Goal: Task Accomplishment & Management: Manage account settings

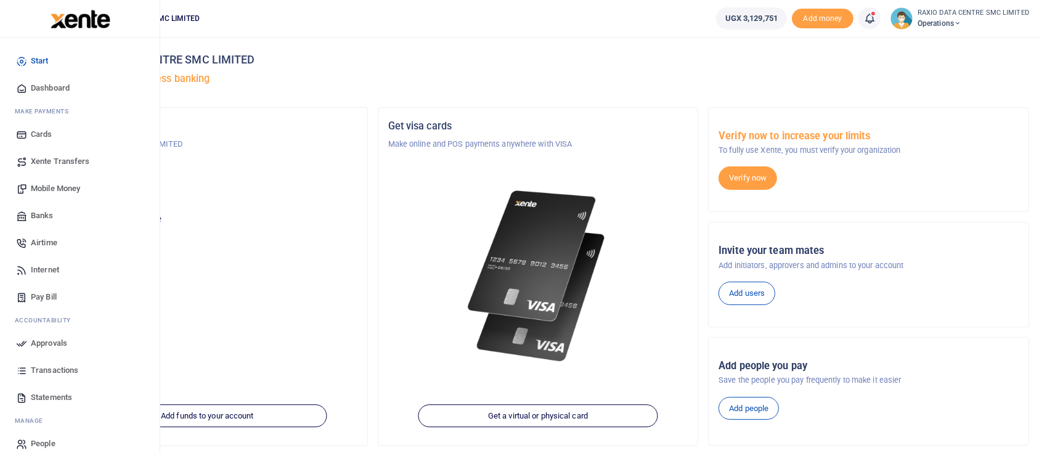
click at [63, 344] on span "Approvals" at bounding box center [49, 343] width 36 height 12
click at [50, 343] on span "Approvals" at bounding box center [49, 343] width 36 height 12
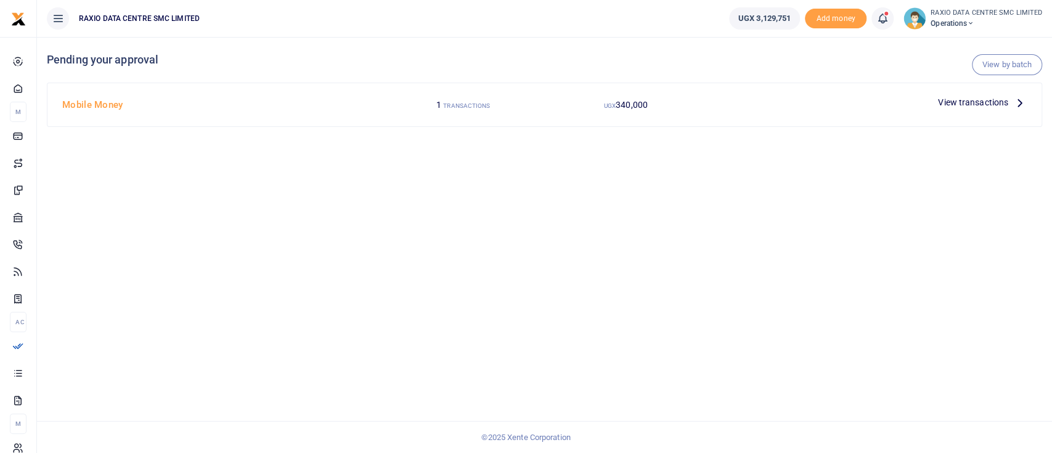
click at [1010, 108] on p "View transactions" at bounding box center [982, 103] width 89 height 14
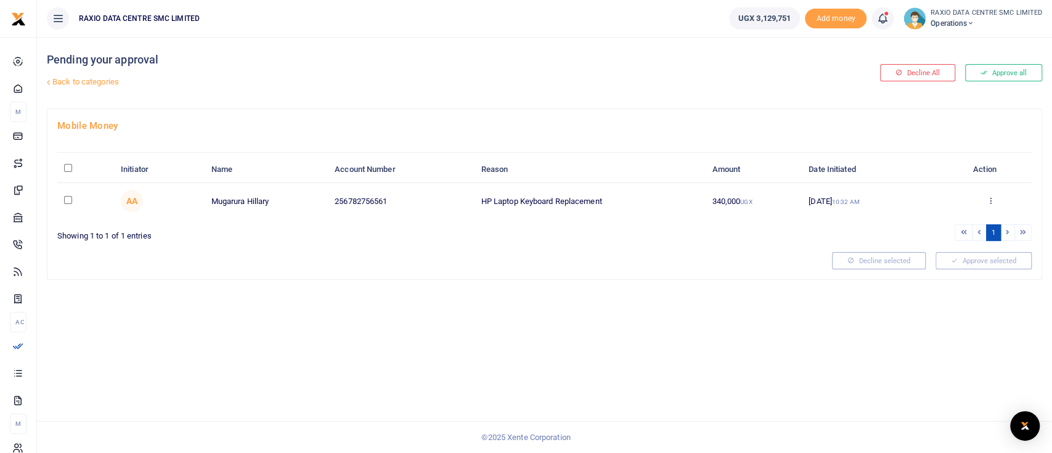
click at [64, 200] on input "checkbox" at bounding box center [68, 200] width 8 height 8
checkbox input "true"
click at [954, 261] on button "Approve selected (1)" at bounding box center [979, 260] width 105 height 17
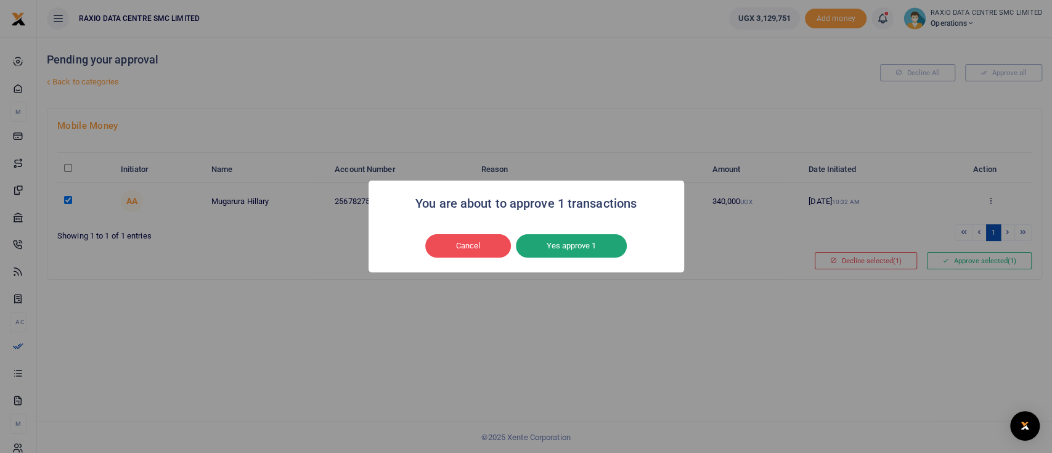
click at [587, 248] on button "Yes approve 1" at bounding box center [571, 245] width 111 height 23
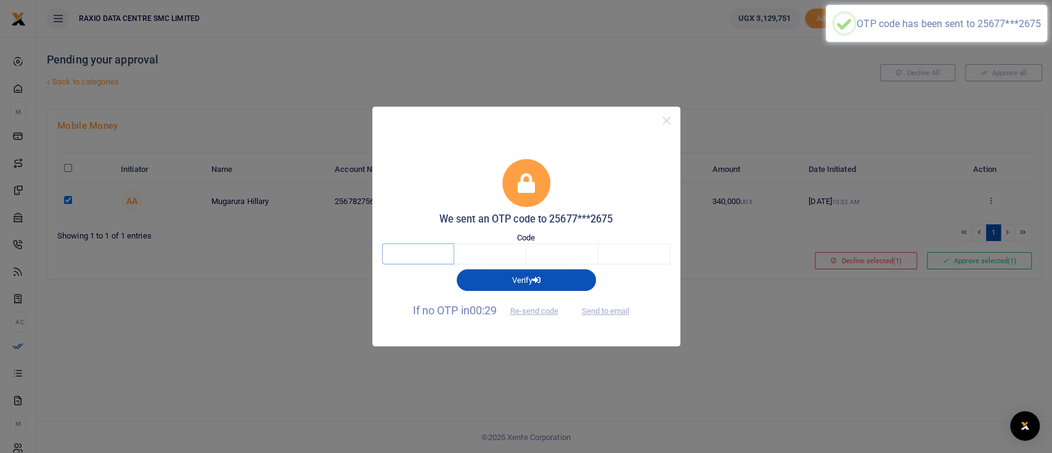
click at [439, 263] on input "text" at bounding box center [418, 253] width 72 height 21
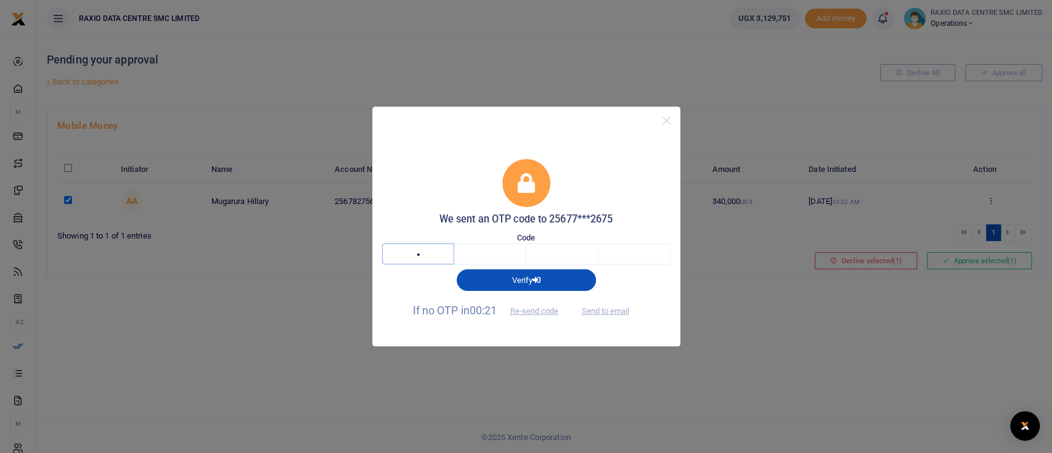
type input "8"
type input "0"
type input "9"
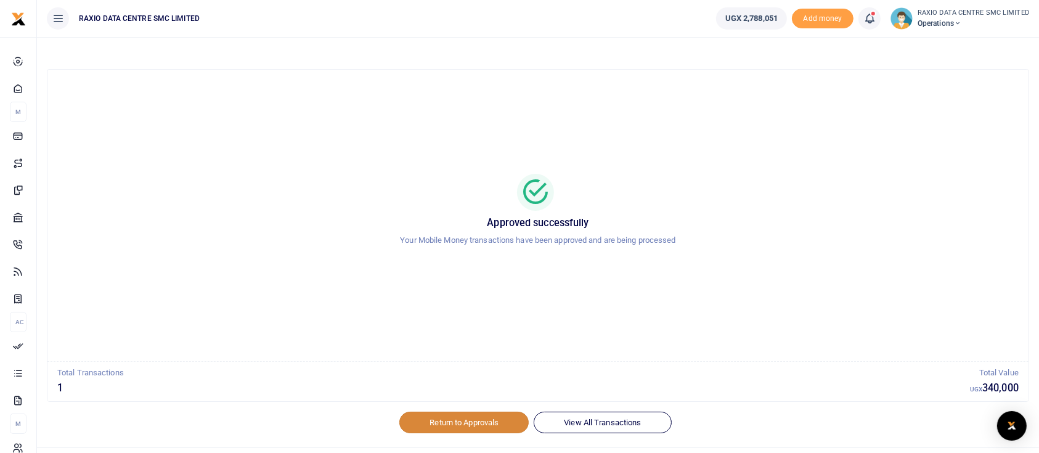
click at [476, 422] on link "Return to Approvals" at bounding box center [463, 422] width 129 height 21
